Goal: Navigation & Orientation: Find specific page/section

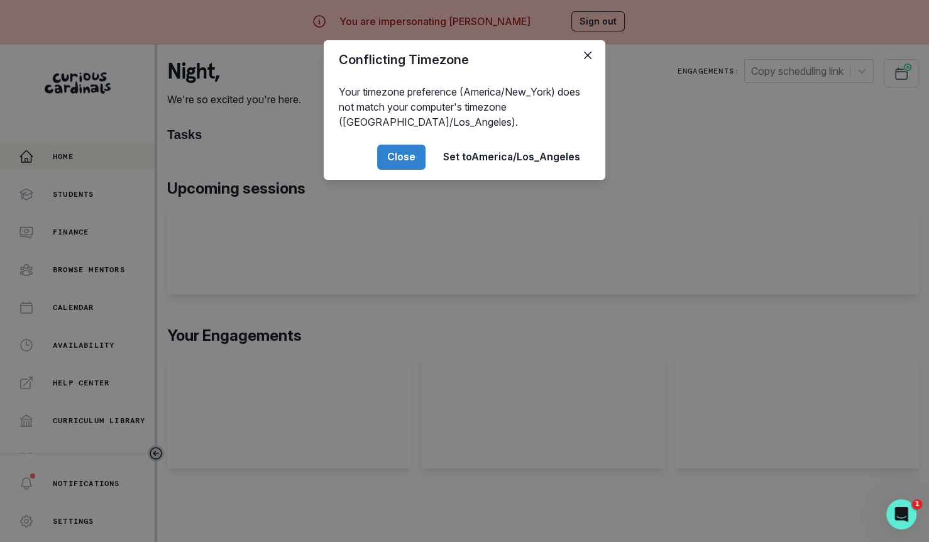
click at [496, 355] on div "Conflicting Timezone Your timezone preference (America/New_York) does not match…" at bounding box center [464, 271] width 929 height 542
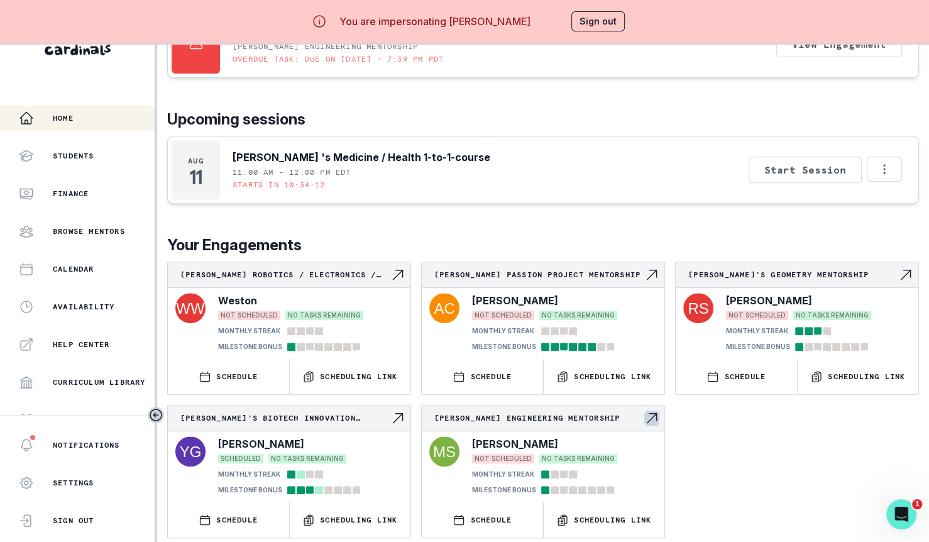
scroll to position [43, 0]
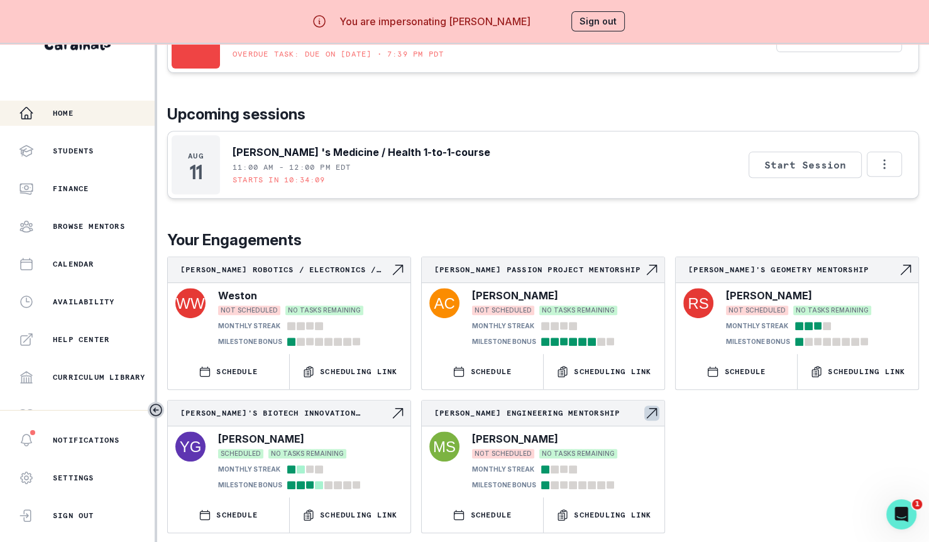
click at [587, 418] on div "[PERSON_NAME] Engineering Mentorship" at bounding box center [543, 413] width 243 height 26
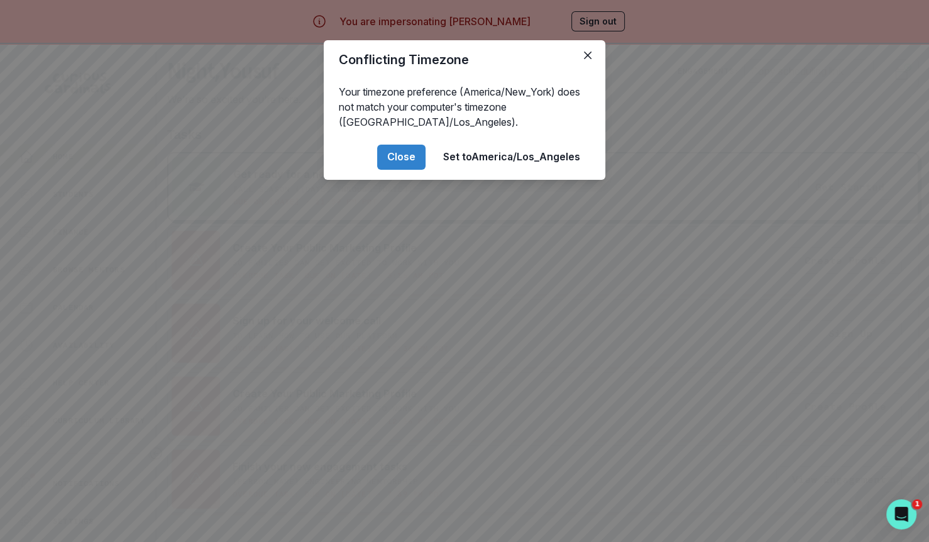
click at [536, 379] on div "Conflicting Timezone Your timezone preference (America/New_York) does not match…" at bounding box center [464, 271] width 929 height 542
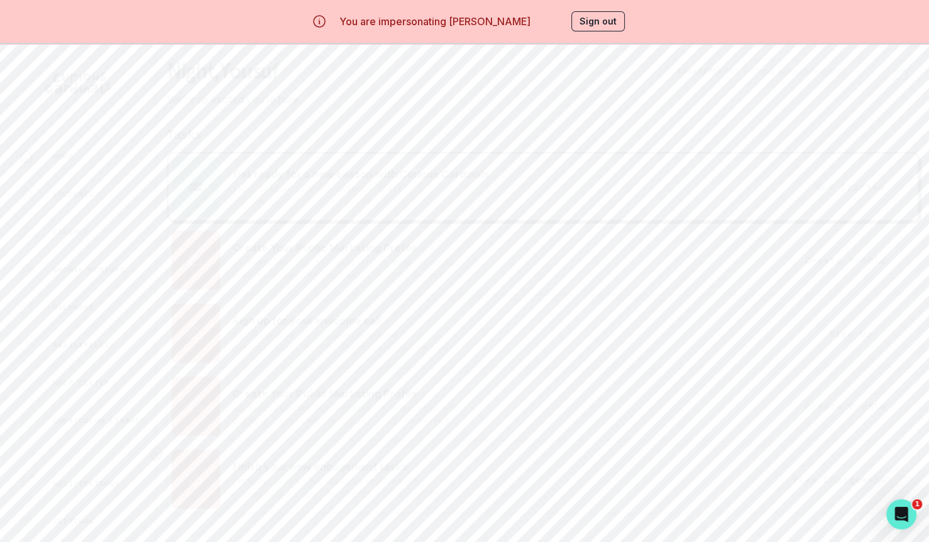
click at [615, 27] on button "Sign out" at bounding box center [597, 21] width 53 height 20
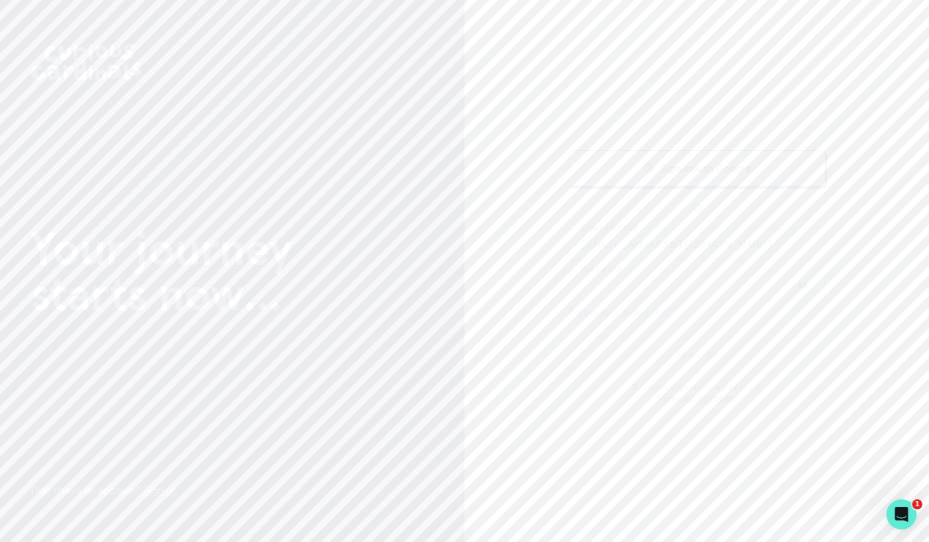
click at [617, 344] on button "Sign in" at bounding box center [697, 354] width 257 height 36
